Goal: Transaction & Acquisition: Purchase product/service

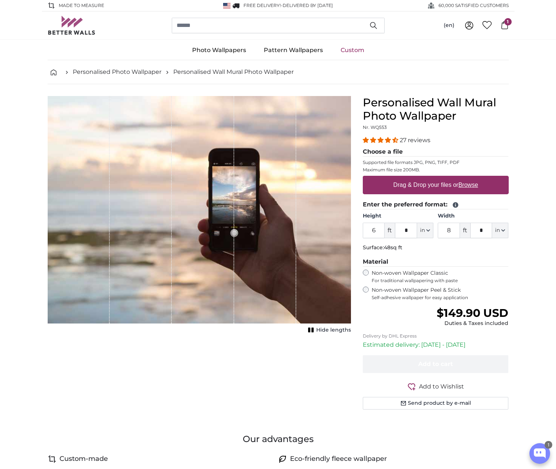
click at [434, 185] on label "Drag & Drop your files or Browse" at bounding box center [435, 185] width 91 height 15
click at [434, 178] on input "Drag & Drop your files or Browse" at bounding box center [436, 177] width 146 height 2
type input "**********"
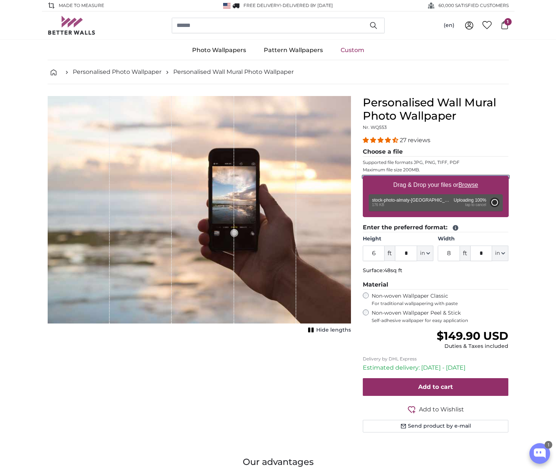
type input "2"
type input "***"
type input "3"
type input "***"
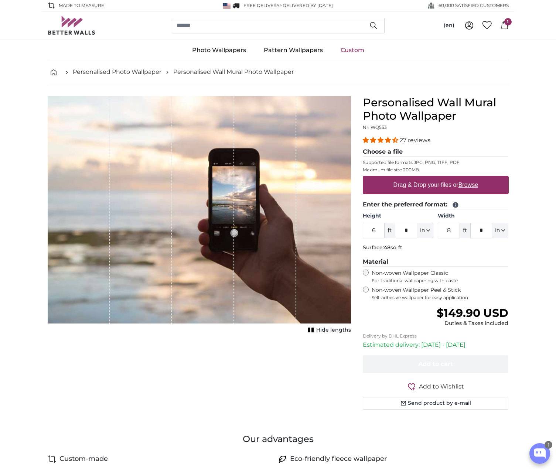
click at [427, 187] on label "Drag & Drop your files or Browse" at bounding box center [435, 185] width 91 height 15
click at [427, 178] on input "Drag & Drop your files or Browse" at bounding box center [436, 177] width 146 height 2
click at [469, 185] on u "Browse" at bounding box center [469, 185] width 20 height 6
click at [469, 178] on input "Drag & Drop your files or Browse" at bounding box center [436, 177] width 146 height 2
type input "**********"
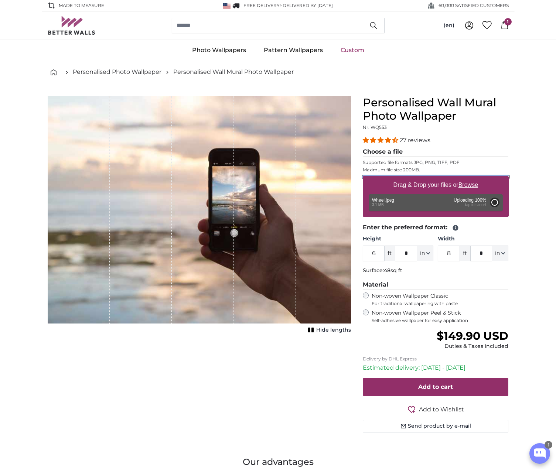
type input "10"
type input "***"
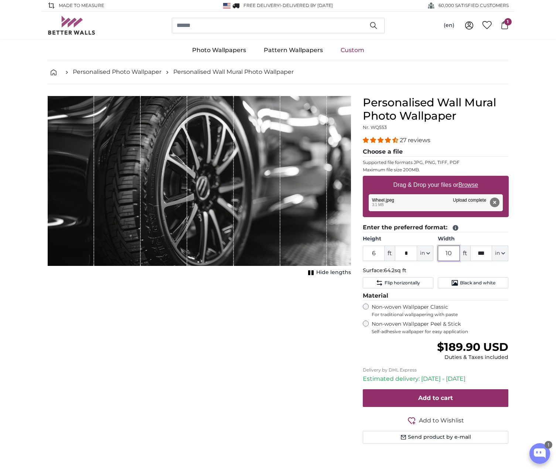
drag, startPoint x: 454, startPoint y: 251, endPoint x: 431, endPoint y: 251, distance: 22.9
click at [431, 252] on div "Height 6 ft * in Centimeter (cm) Inches (inch) Feet (ft. in.) Width 10 ft *** i…" at bounding box center [436, 248] width 146 height 26
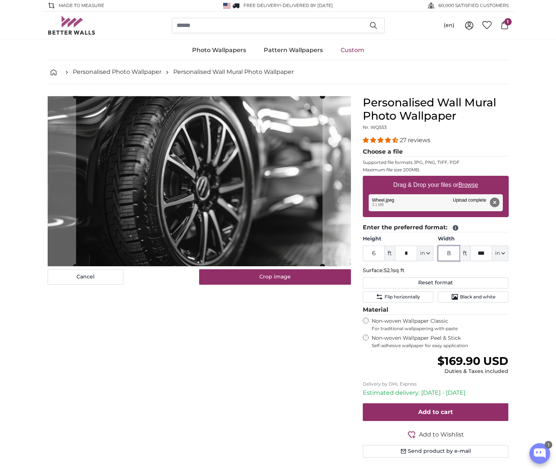
type input "8"
drag, startPoint x: 482, startPoint y: 252, endPoint x: 468, endPoint y: 252, distance: 14.0
click at [469, 252] on div "8 ft *** in Centimeter (cm) Inches (inch) Feet (ft. in.)" at bounding box center [473, 254] width 71 height 16
type input "*"
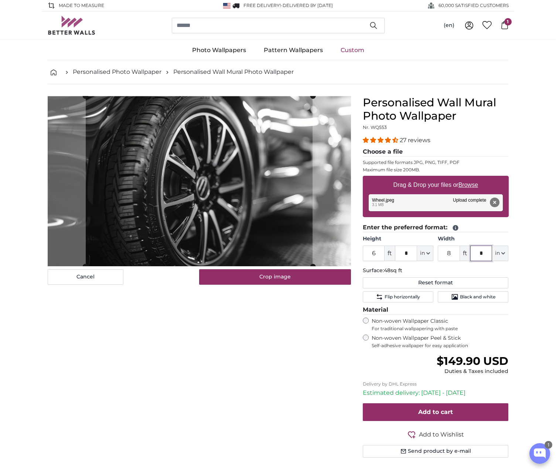
type input "*"
drag, startPoint x: 379, startPoint y: 252, endPoint x: 361, endPoint y: 252, distance: 17.7
click at [363, 252] on input "6" at bounding box center [374, 254] width 22 height 16
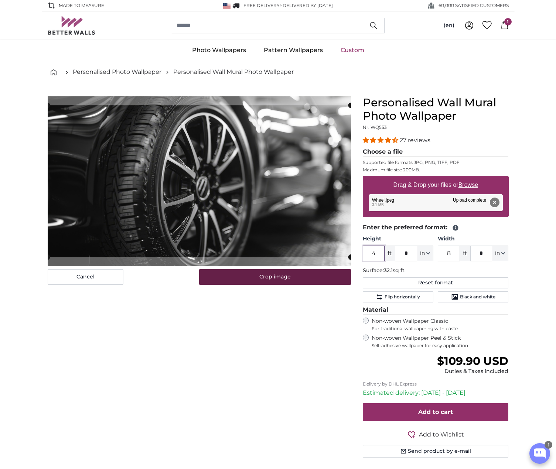
type input "4"
click at [281, 276] on button "Crop image" at bounding box center [275, 277] width 152 height 16
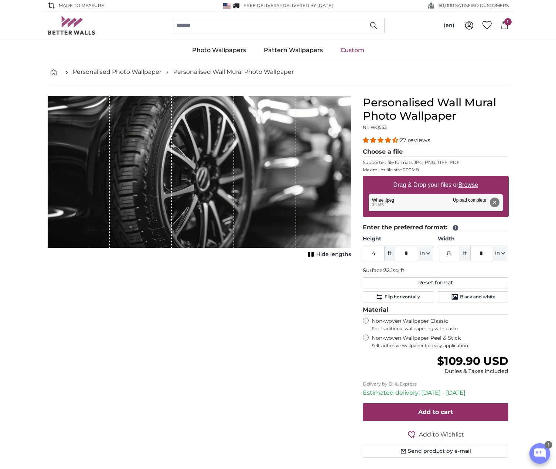
click at [365, 334] on fieldset "Material Non-woven Wallpaper Classic For traditional wallpapering with paste No…" at bounding box center [436, 327] width 146 height 43
drag, startPoint x: 455, startPoint y: 250, endPoint x: 433, endPoint y: 248, distance: 21.9
click at [433, 248] on div "Height 4 ft * in Centimeter (cm) Inches (inch) Feet (ft. in.) Width 8 ft * in C…" at bounding box center [436, 248] width 146 height 26
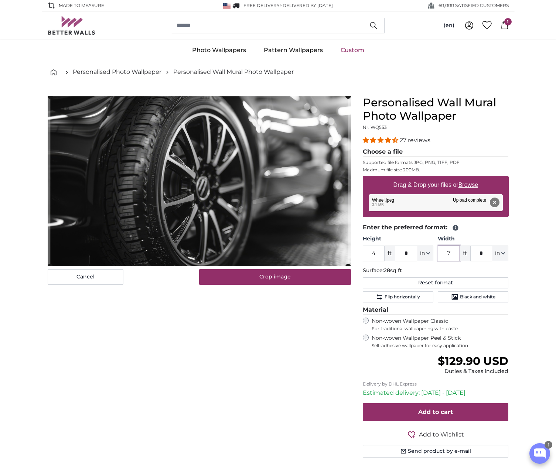
type input "7"
drag, startPoint x: 378, startPoint y: 253, endPoint x: 364, endPoint y: 253, distance: 13.7
click at [364, 253] on input "4" at bounding box center [374, 254] width 22 height 16
type input "3"
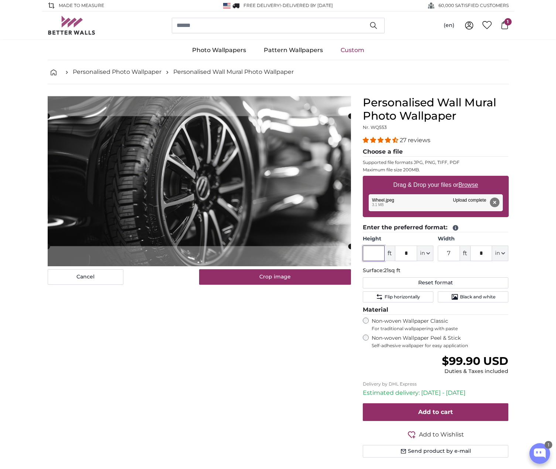
type input "4"
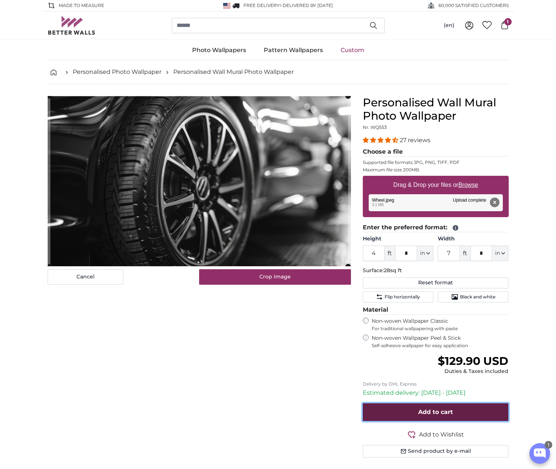
click at [437, 413] on span "Add to cart" at bounding box center [435, 412] width 35 height 7
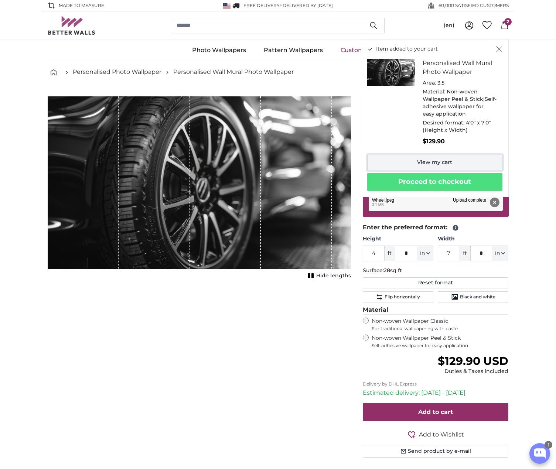
click at [462, 163] on link "View my cart" at bounding box center [434, 163] width 135 height 16
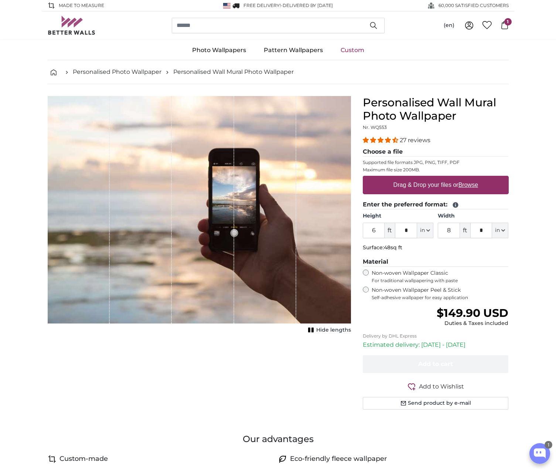
click at [472, 186] on u "Browse" at bounding box center [469, 185] width 20 height 6
click at [472, 178] on input "Drag & Drop your files or Browse" at bounding box center [436, 177] width 146 height 2
type input "**********"
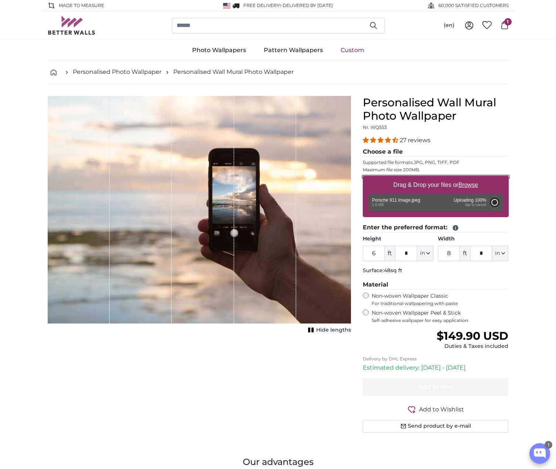
type input "10"
type input "***"
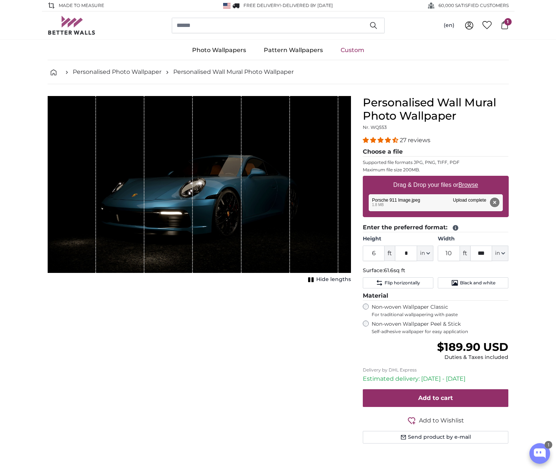
click at [496, 203] on button "Remove" at bounding box center [495, 203] width 10 height 10
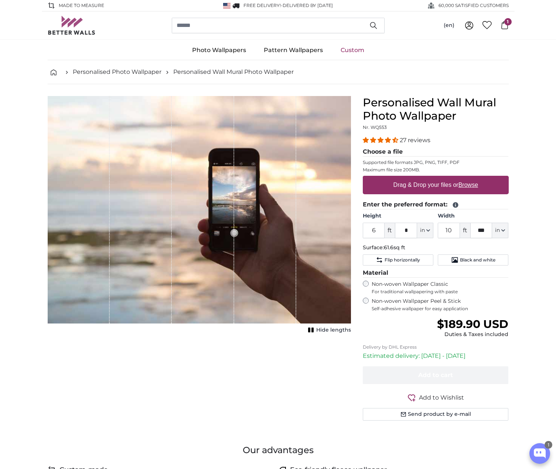
click at [471, 185] on u "Browse" at bounding box center [469, 185] width 20 height 6
click at [471, 178] on input "Drag & Drop your files or Browse" at bounding box center [436, 177] width 146 height 2
type input "**********"
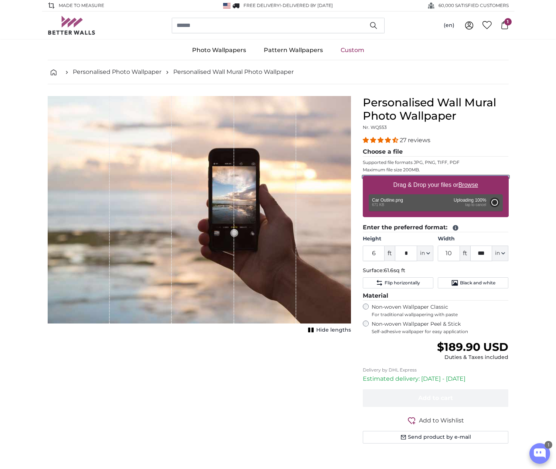
type input "5"
type input "***"
type input "19"
type input "*"
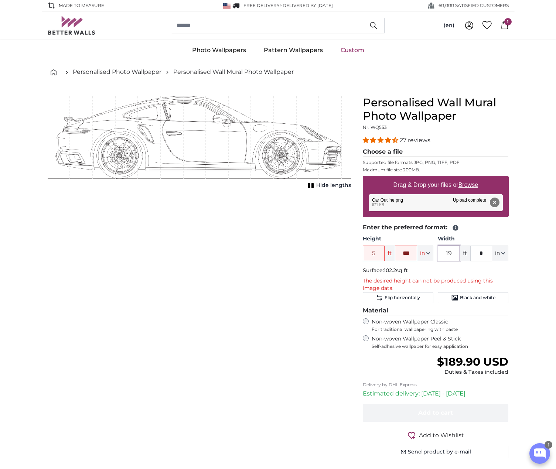
click at [454, 255] on input "19" at bounding box center [449, 254] width 22 height 16
drag, startPoint x: 452, startPoint y: 251, endPoint x: 432, endPoint y: 251, distance: 20.3
click at [433, 250] on div "Height 5 ft *** in Centimeter (cm) Inches (inch) Feet (ft. in.) Width 19 ft * i…" at bounding box center [436, 248] width 146 height 26
type input "8"
click at [489, 254] on input "*" at bounding box center [481, 254] width 22 height 16
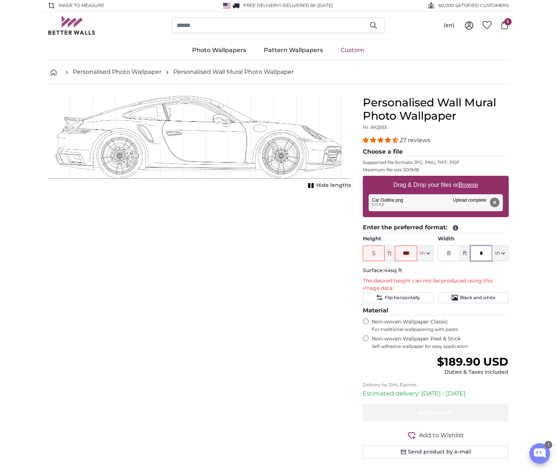
drag, startPoint x: 488, startPoint y: 252, endPoint x: 470, endPoint y: 251, distance: 18.2
click at [470, 251] on input "*" at bounding box center [481, 254] width 22 height 16
type input "*"
click at [380, 251] on input "5" at bounding box center [374, 254] width 22 height 16
drag, startPoint x: 379, startPoint y: 252, endPoint x: 367, endPoint y: 251, distance: 13.0
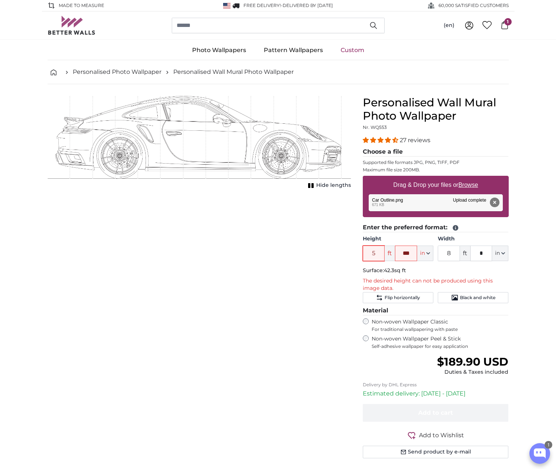
click at [367, 252] on input "5" at bounding box center [374, 254] width 22 height 16
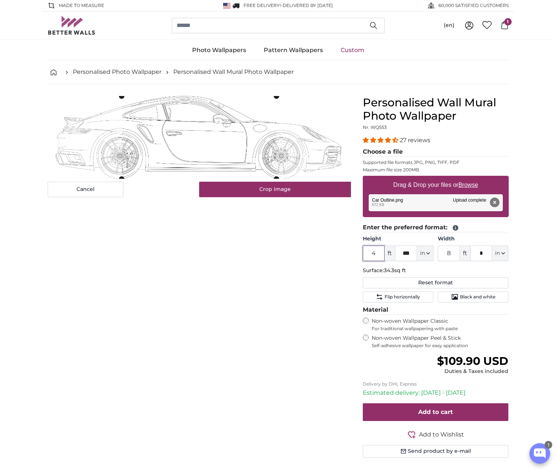
type input "4"
click at [412, 251] on input "***" at bounding box center [406, 254] width 22 height 16
drag, startPoint x: 399, startPoint y: 251, endPoint x: 389, endPoint y: 251, distance: 9.2
click at [390, 251] on div "4 ft *** in Centimeter (cm) Inches (inch) Feet (ft. in.)" at bounding box center [398, 254] width 71 height 16
type input "*"
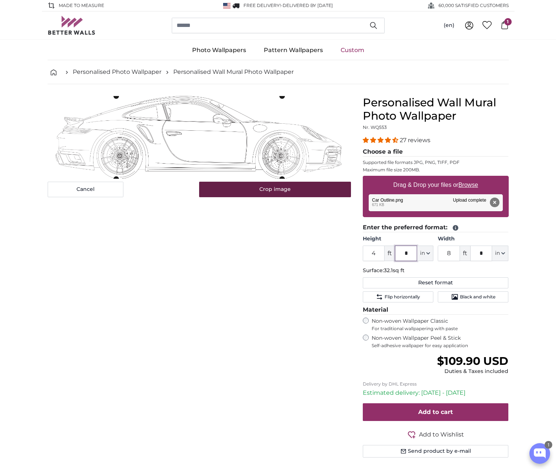
type input "*"
click at [294, 189] on button "Crop image" at bounding box center [275, 190] width 152 height 16
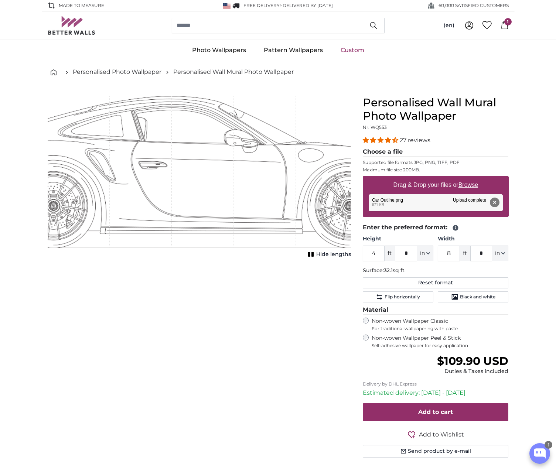
click at [310, 254] on rect "1 of 1" at bounding box center [309, 254] width 2 height 5
click at [310, 254] on icon "1 of 1" at bounding box center [308, 255] width 7 height 6
click at [426, 283] on button "Reset format" at bounding box center [436, 283] width 146 height 11
type input "5"
type input "***"
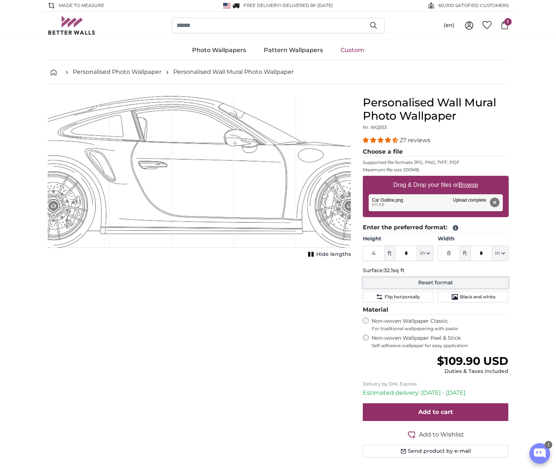
type input "19"
type input "*"
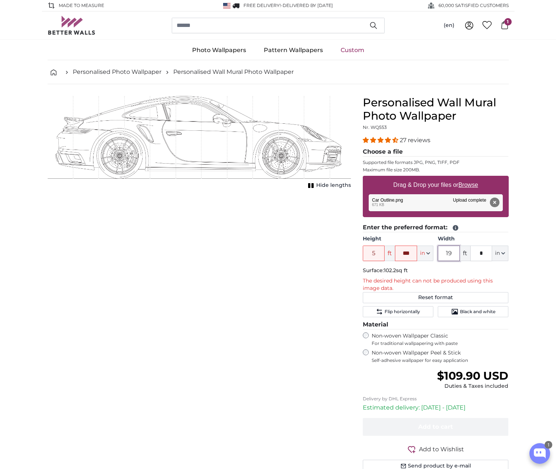
drag, startPoint x: 446, startPoint y: 252, endPoint x: 466, endPoint y: 252, distance: 19.2
click at [465, 252] on div "19 ft * in Centimeter (cm) Inches (inch) Feet (ft. in.)" at bounding box center [473, 254] width 71 height 16
type input "8"
click at [488, 250] on input "*" at bounding box center [481, 254] width 22 height 16
drag, startPoint x: 488, startPoint y: 251, endPoint x: 469, endPoint y: 249, distance: 18.5
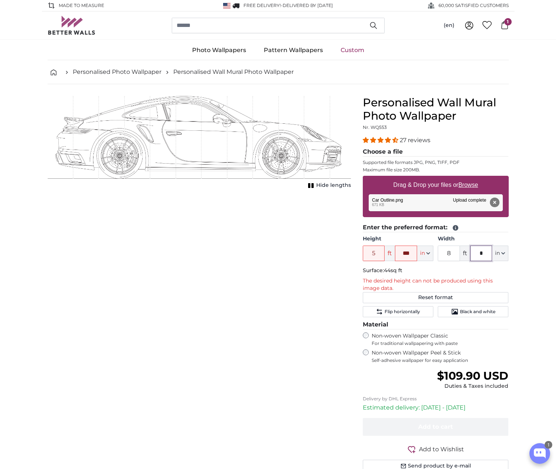
click at [470, 251] on input "*" at bounding box center [481, 254] width 22 height 16
type input "*"
click at [379, 253] on input "5" at bounding box center [374, 254] width 22 height 16
drag, startPoint x: 377, startPoint y: 253, endPoint x: 364, endPoint y: 252, distance: 13.0
click at [364, 252] on input "5" at bounding box center [374, 254] width 22 height 16
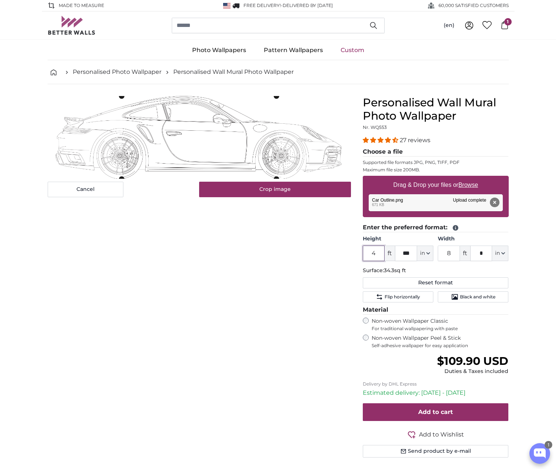
type input "4"
drag, startPoint x: 412, startPoint y: 254, endPoint x: 396, endPoint y: 255, distance: 15.9
click at [396, 255] on input "***" at bounding box center [406, 254] width 22 height 16
type input "*"
click at [418, 295] on span "Flip horizontally" at bounding box center [402, 297] width 35 height 6
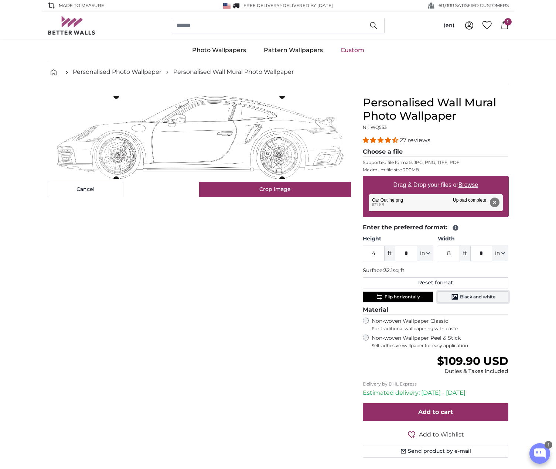
click at [471, 296] on span "Black and white" at bounding box center [477, 297] width 35 height 6
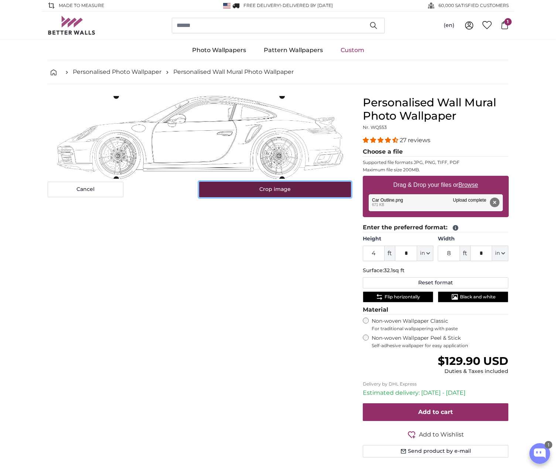
click at [289, 190] on button "Crop image" at bounding box center [275, 190] width 152 height 16
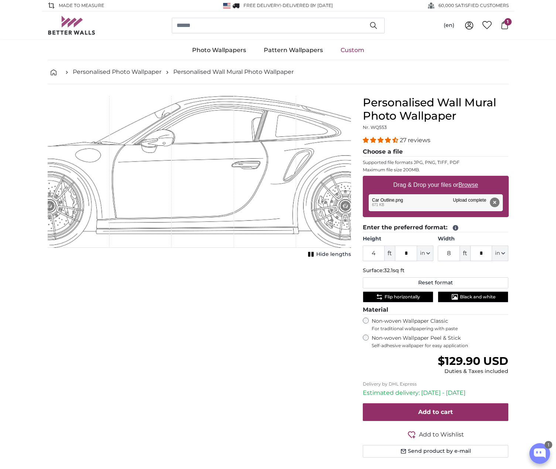
click at [321, 253] on span "Hide lengths" at bounding box center [333, 254] width 35 height 7
click at [321, 253] on span "Show lengths" at bounding box center [332, 254] width 37 height 7
drag, startPoint x: 446, startPoint y: 252, endPoint x: 439, endPoint y: 251, distance: 7.4
click at [439, 251] on input "8" at bounding box center [449, 254] width 22 height 16
type input "6"
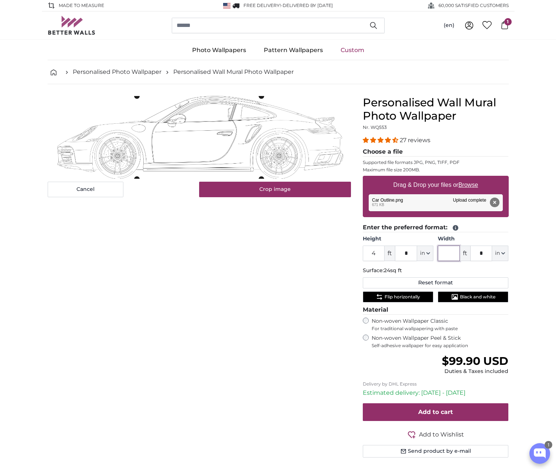
type input "7"
type input "8"
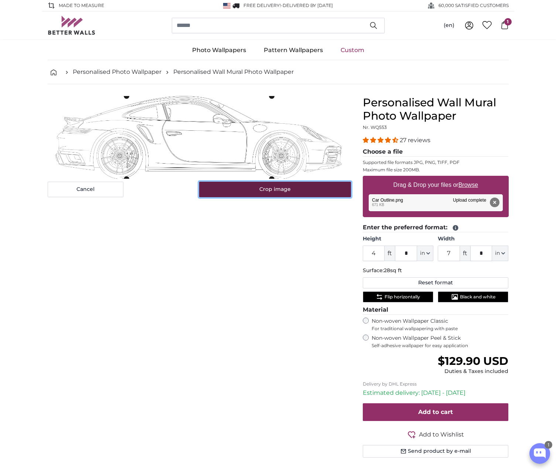
click at [311, 194] on button "Crop image" at bounding box center [275, 190] width 152 height 16
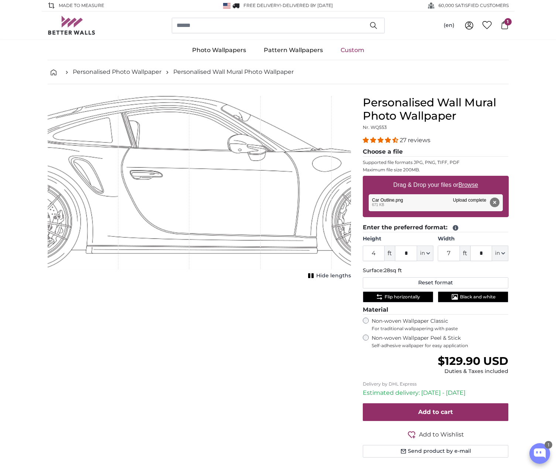
click at [313, 278] on rect "1 of 1" at bounding box center [313, 275] width 2 height 5
click at [450, 251] on input "7" at bounding box center [449, 254] width 22 height 16
drag, startPoint x: 452, startPoint y: 252, endPoint x: 427, endPoint y: 252, distance: 25.5
click at [427, 252] on div "Height 4 ft * in Centimeter (cm) Inches (inch) Feet (ft. in.) Width 7 ft * in C…" at bounding box center [436, 248] width 146 height 26
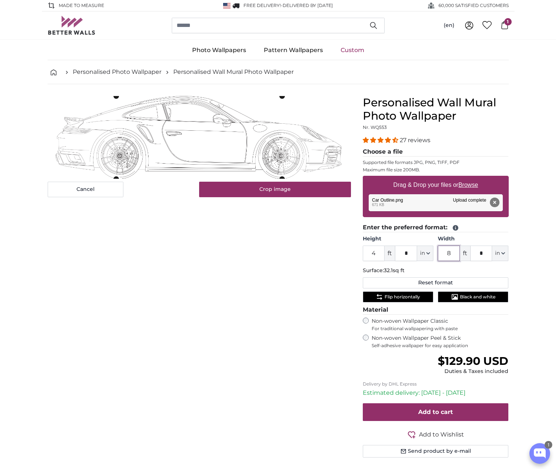
type input "8"
click at [393, 296] on span "Flip horizontally" at bounding box center [402, 297] width 35 height 6
click at [388, 296] on span "Flip horizontally" at bounding box center [402, 297] width 35 height 6
